Goal: Information Seeking & Learning: Learn about a topic

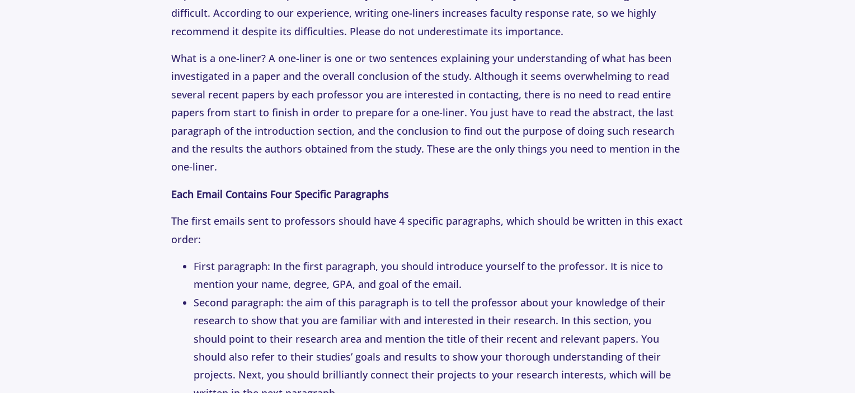
scroll to position [1509, 0]
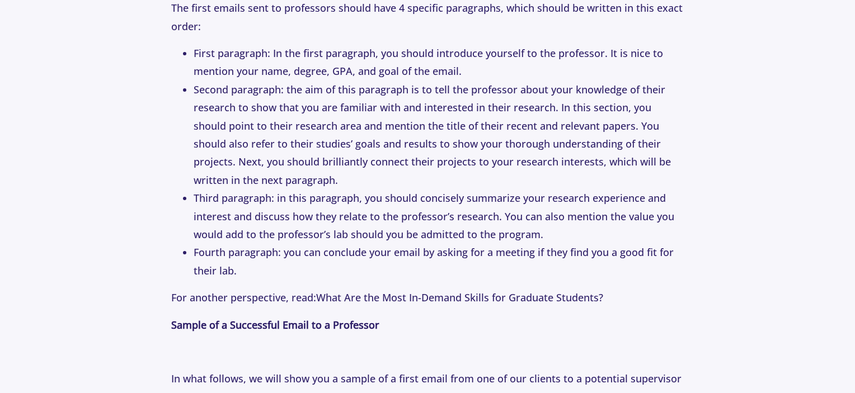
scroll to position [1701, 0]
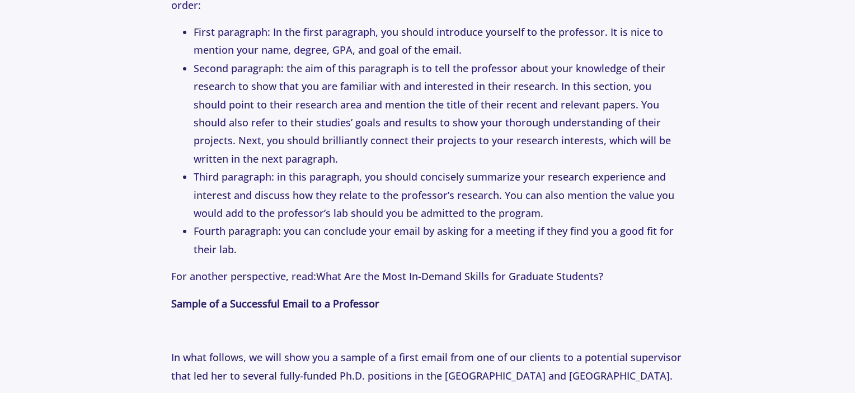
scroll to position [1719, 0]
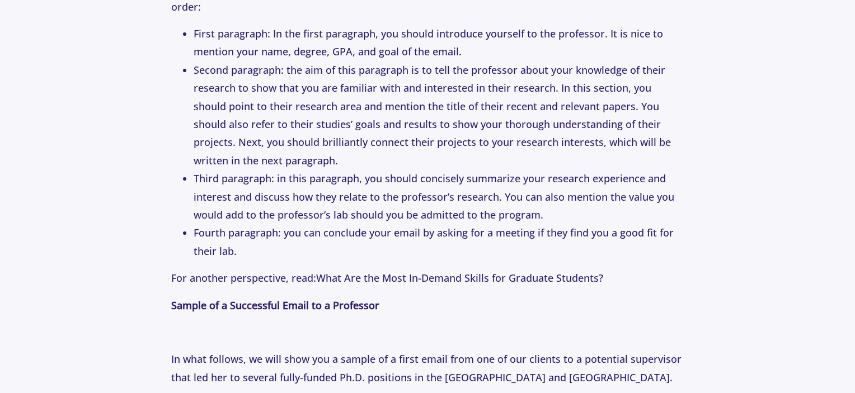
click at [281, 161] on li "Second paragraph: the aim of this paragraph is to tell the professor about your…" at bounding box center [439, 115] width 491 height 109
click at [375, 130] on li "Second paragraph: the aim of this paragraph is to tell the professor about your…" at bounding box center [439, 115] width 491 height 109
click at [413, 154] on li "Second paragraph: the aim of this paragraph is to tell the professor about your…" at bounding box center [439, 115] width 491 height 109
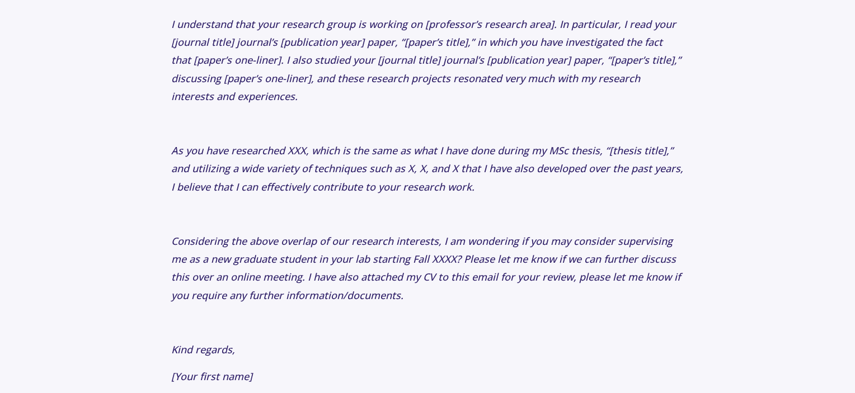
scroll to position [2291, 0]
click at [420, 275] on p "Considering the above overlap of our research interests, I am wondering if you …" at bounding box center [427, 267] width 513 height 73
click at [463, 204] on p at bounding box center [427, 213] width 513 height 18
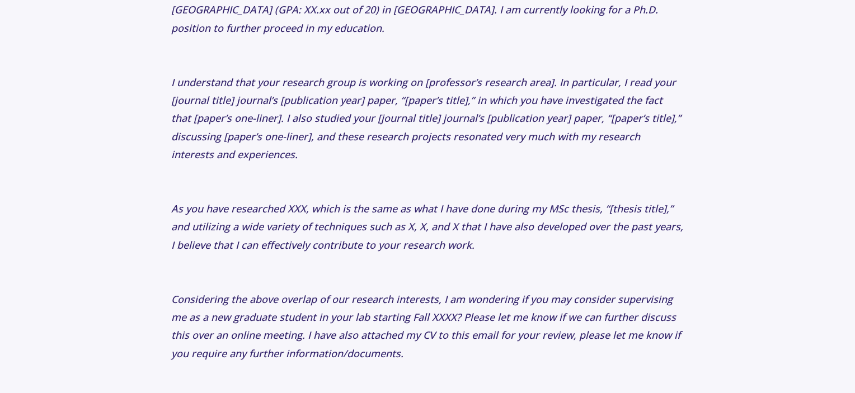
scroll to position [2230, 0]
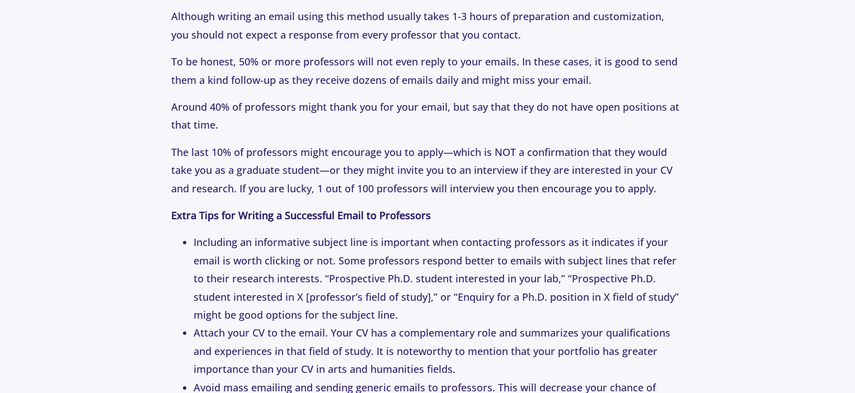
scroll to position [3054, 0]
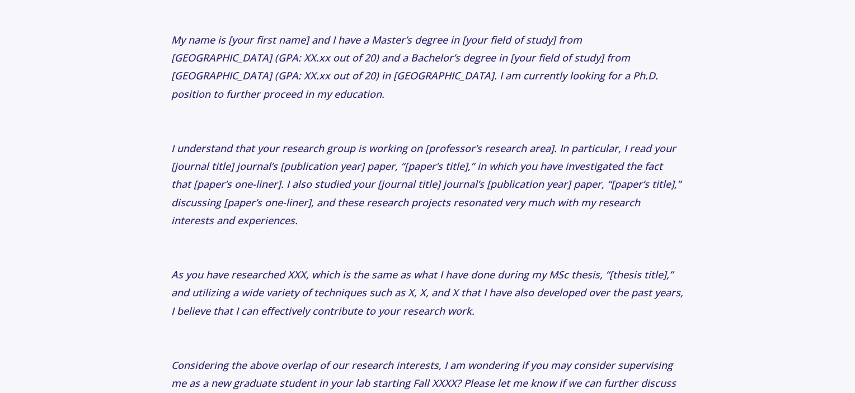
scroll to position [2102, 0]
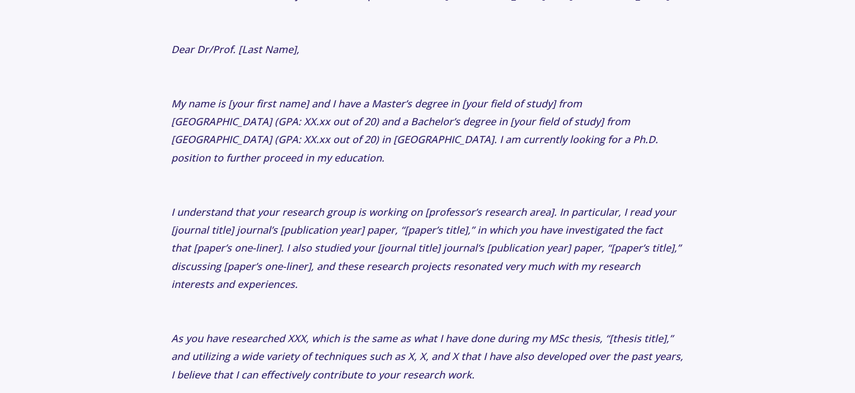
click at [386, 176] on p at bounding box center [427, 185] width 513 height 18
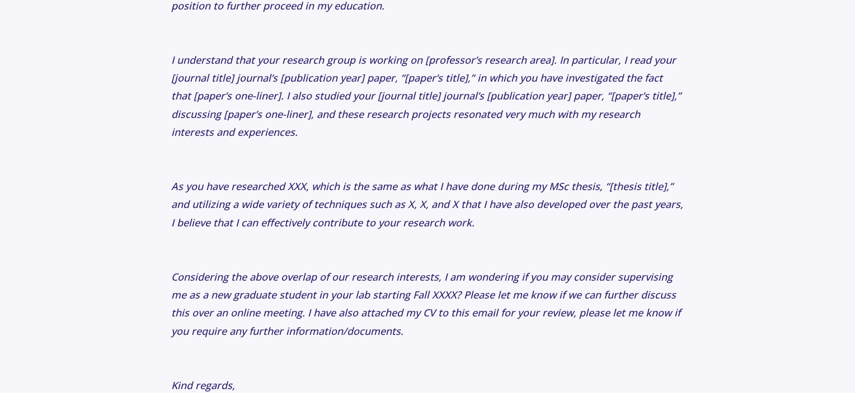
scroll to position [2256, 0]
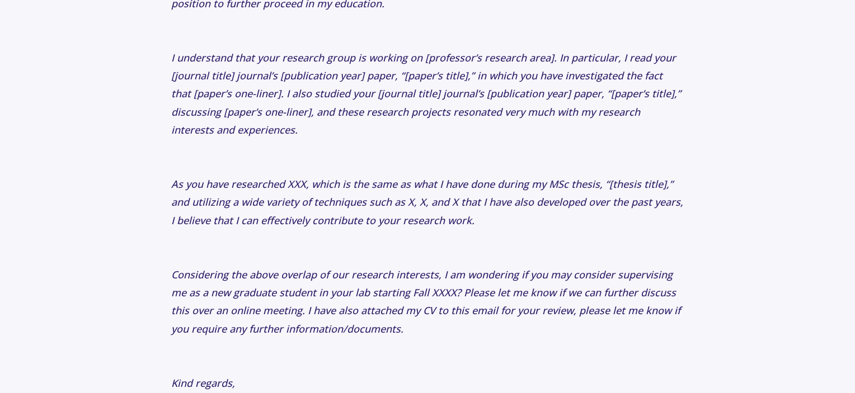
click at [498, 201] on p "As you have researched XXX, which is the same as what I have done during my MSc…" at bounding box center [427, 202] width 513 height 54
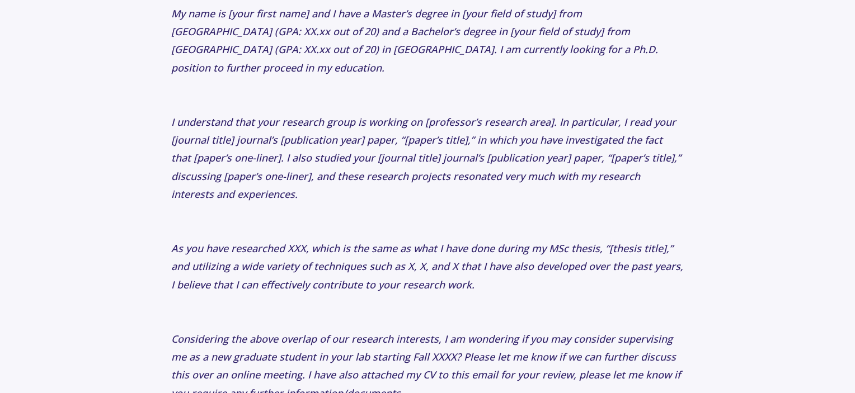
scroll to position [2193, 0]
